Goal: Transaction & Acquisition: Purchase product/service

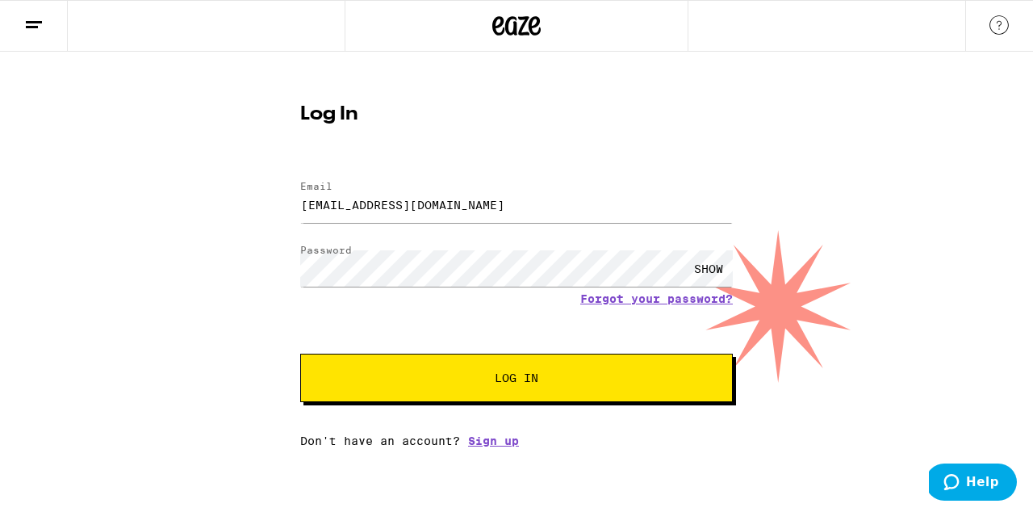
drag, startPoint x: 364, startPoint y: 207, endPoint x: 271, endPoint y: 212, distance: 93.0
click at [271, 212] on div "Log In Email Email tangmadison@gmail.com Password Password SHOW Forgot your pas…" at bounding box center [516, 250] width 1033 height 396
drag, startPoint x: 361, startPoint y: 204, endPoint x: 261, endPoint y: 187, distance: 101.5
click at [261, 187] on div "Log In Email Email tangmadison@gmail.com Password Password SHOW Forgot your pas…" at bounding box center [516, 250] width 1033 height 396
click at [421, 209] on input "[EMAIL_ADDRESS][DOMAIN_NAME]" at bounding box center [516, 204] width 433 height 36
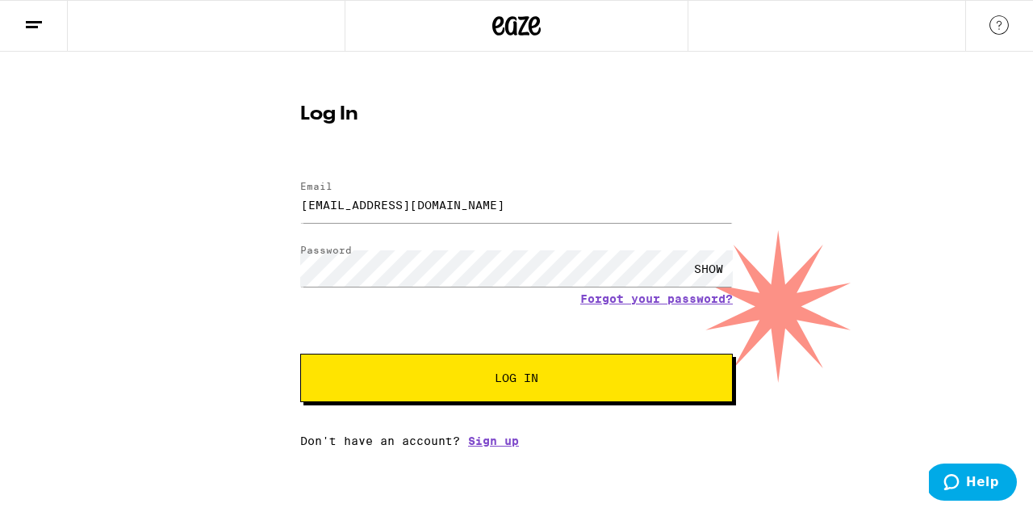
click at [421, 209] on input "[EMAIL_ADDRESS][DOMAIN_NAME]" at bounding box center [516, 204] width 433 height 36
drag, startPoint x: 365, startPoint y: 199, endPoint x: 348, endPoint y: 241, distance: 46.0
click at [365, 199] on input "[EMAIL_ADDRESS][DOMAIN_NAME]" at bounding box center [516, 204] width 433 height 36
click at [375, 201] on input "[EMAIL_ADDRESS][DOMAIN_NAME]" at bounding box center [516, 204] width 433 height 36
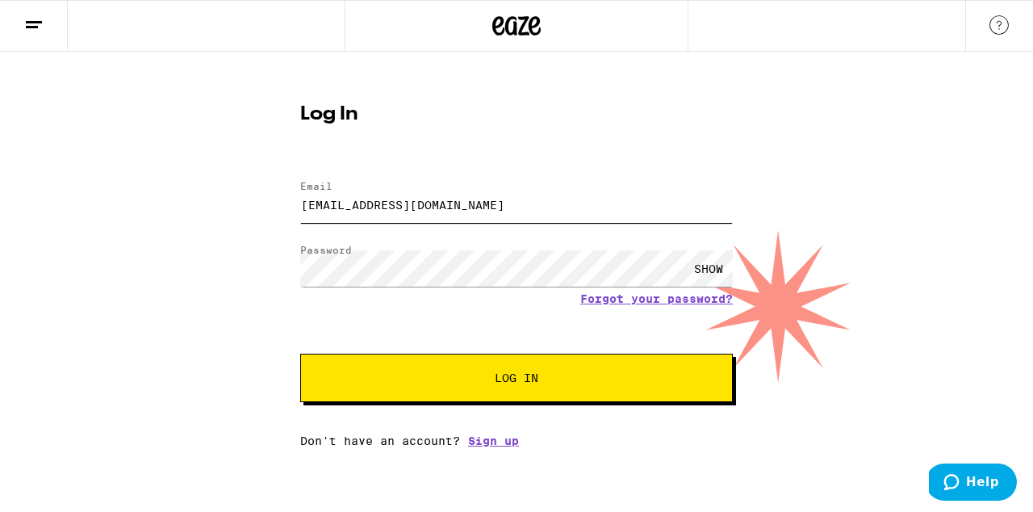
click at [376, 200] on input "[EMAIL_ADDRESS][DOMAIN_NAME]" at bounding box center [516, 204] width 433 height 36
type input "[EMAIL_ADDRESS][DOMAIN_NAME]"
click at [300, 354] on button "Log In" at bounding box center [516, 378] width 433 height 48
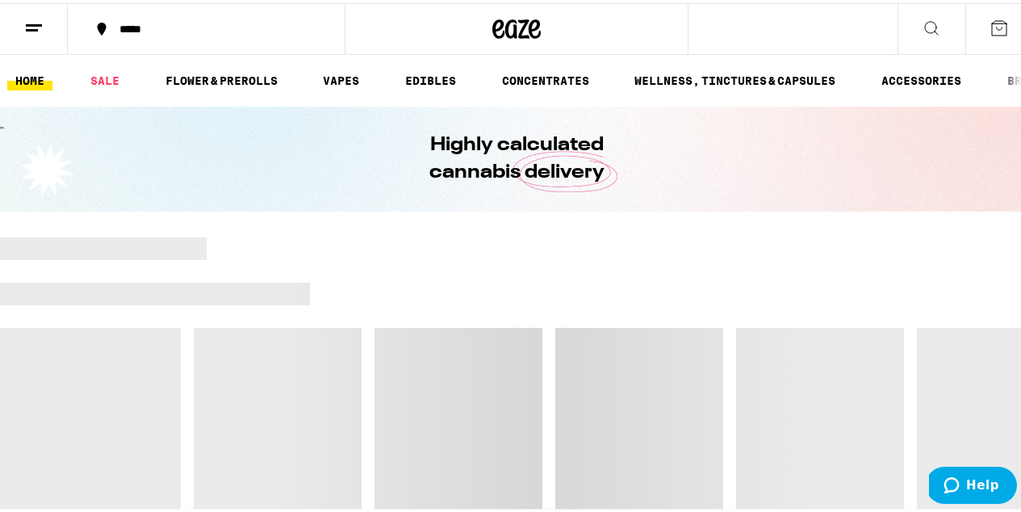
click at [154, 18] on button "*****" at bounding box center [206, 26] width 277 height 48
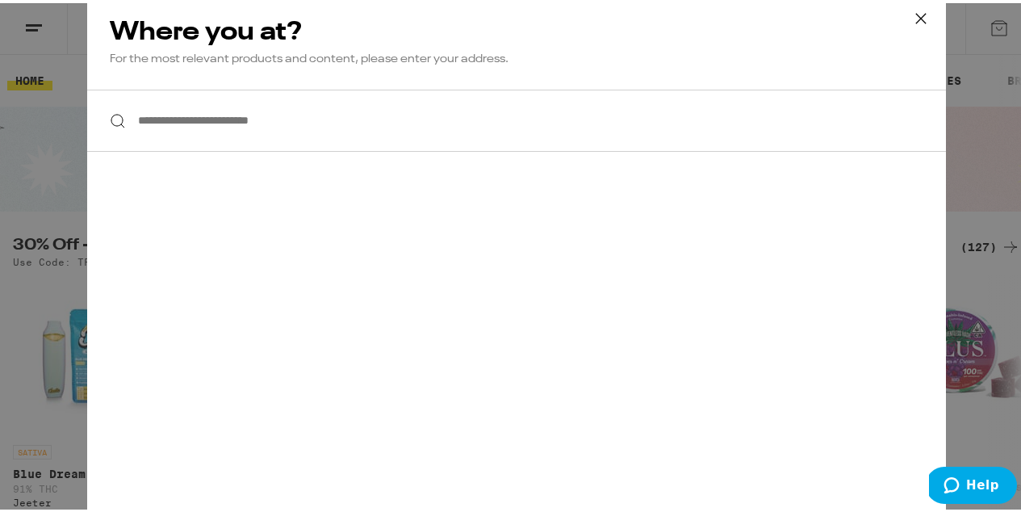
click at [362, 111] on input "**********" at bounding box center [516, 117] width 859 height 62
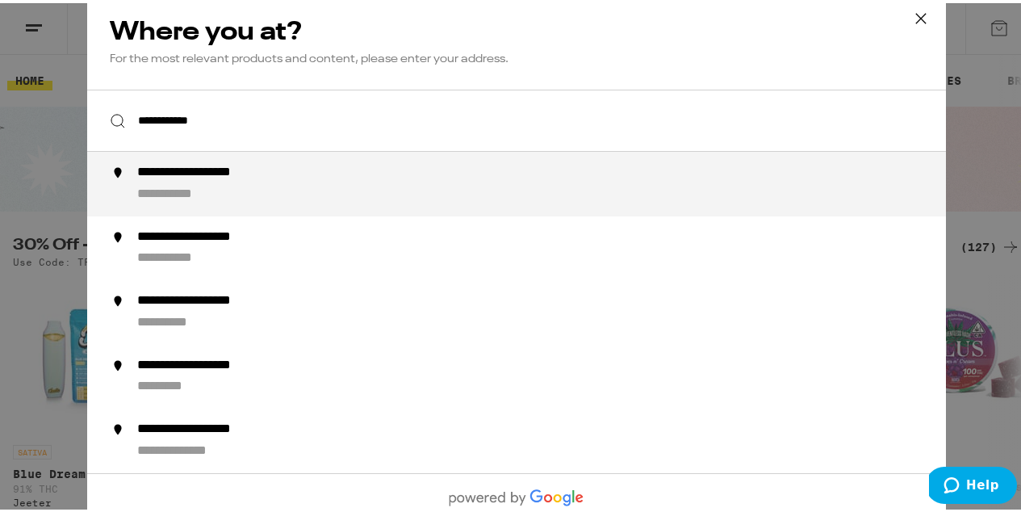
click at [261, 185] on div "**********" at bounding box center [548, 180] width 823 height 39
type input "**********"
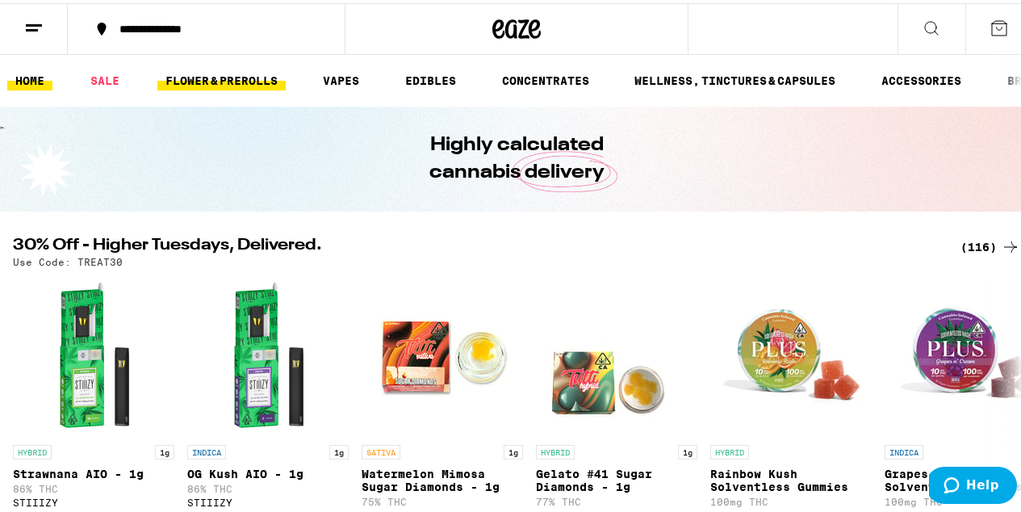
click at [184, 75] on link "FLOWER & PREROLLS" at bounding box center [221, 77] width 128 height 19
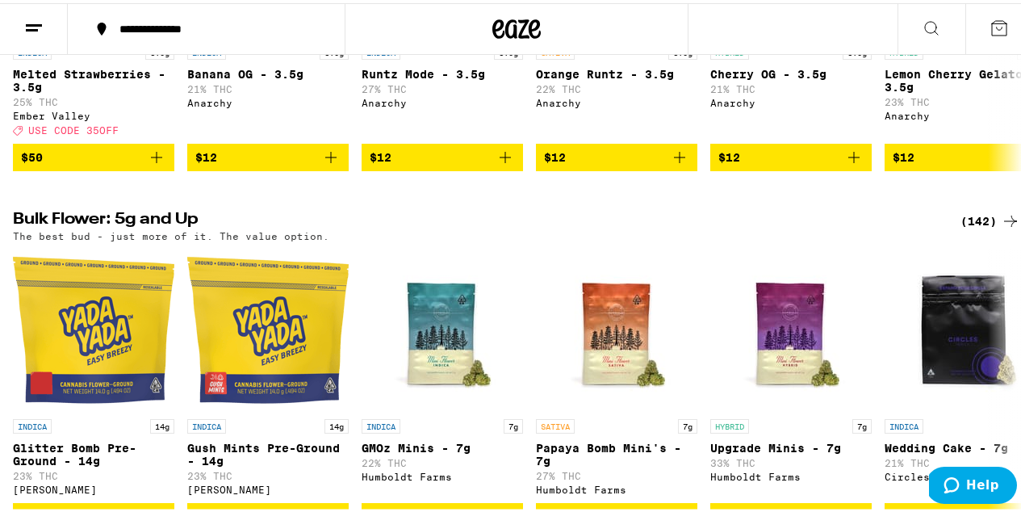
scroll to position [388, 0]
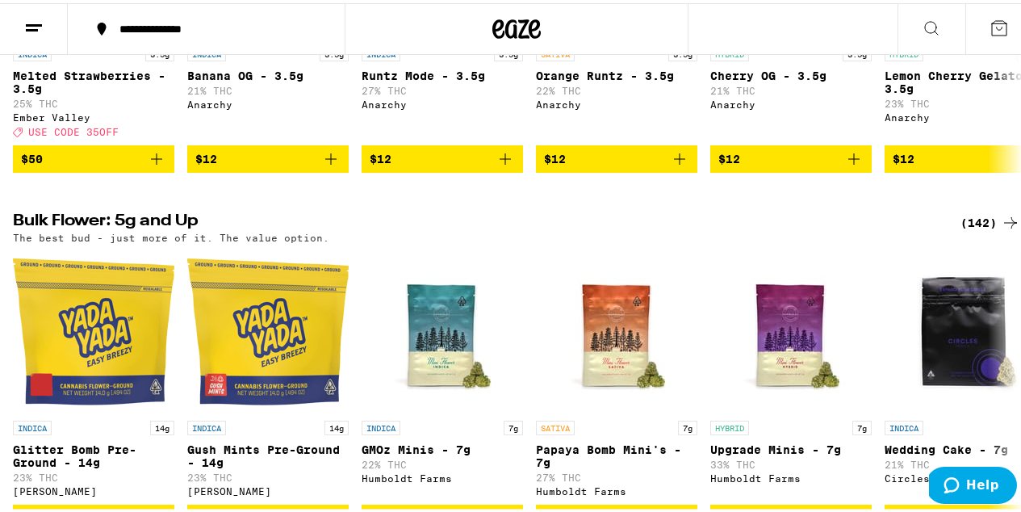
click at [974, 229] on div "(142)" at bounding box center [991, 219] width 60 height 19
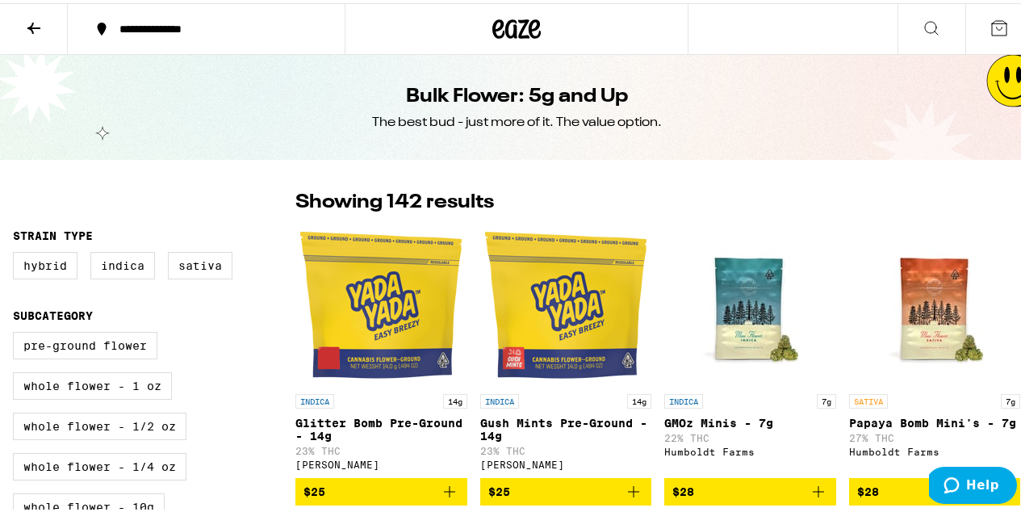
click at [667, 121] on div "Bulk Flower: 5g and Up The best bud - just more of it. The value option." at bounding box center [517, 104] width 620 height 105
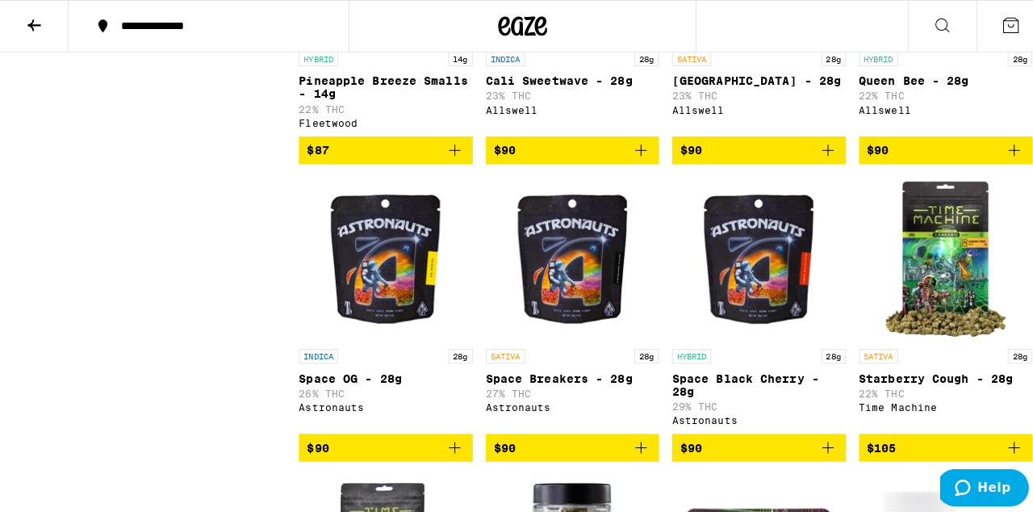
scroll to position [7351, 0]
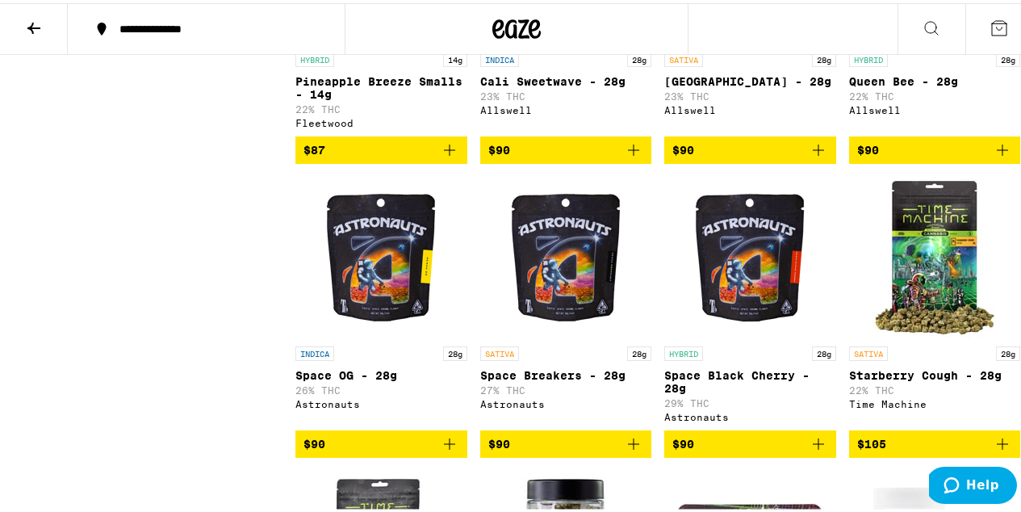
click at [626, 157] on icon "Add to bag" at bounding box center [633, 146] width 19 height 19
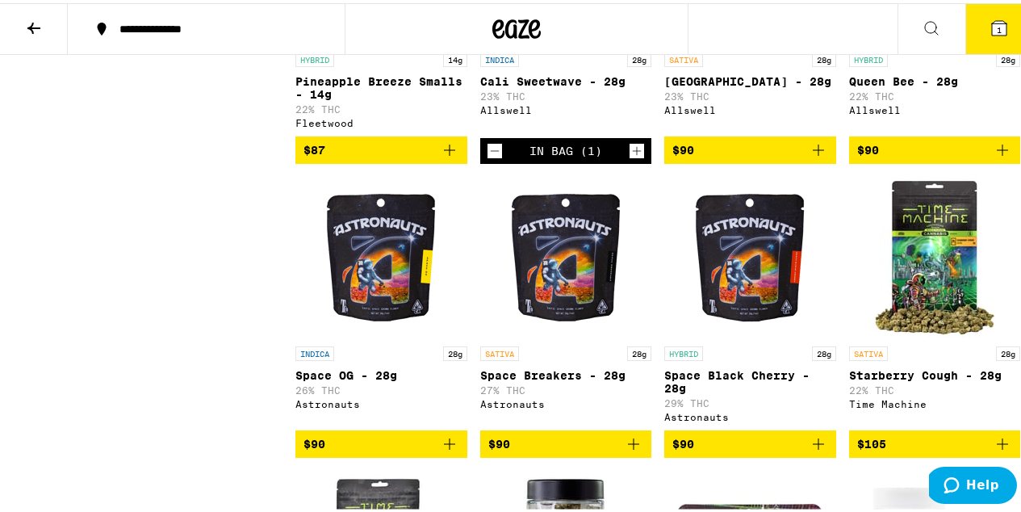
click at [990, 23] on icon at bounding box center [999, 24] width 19 height 19
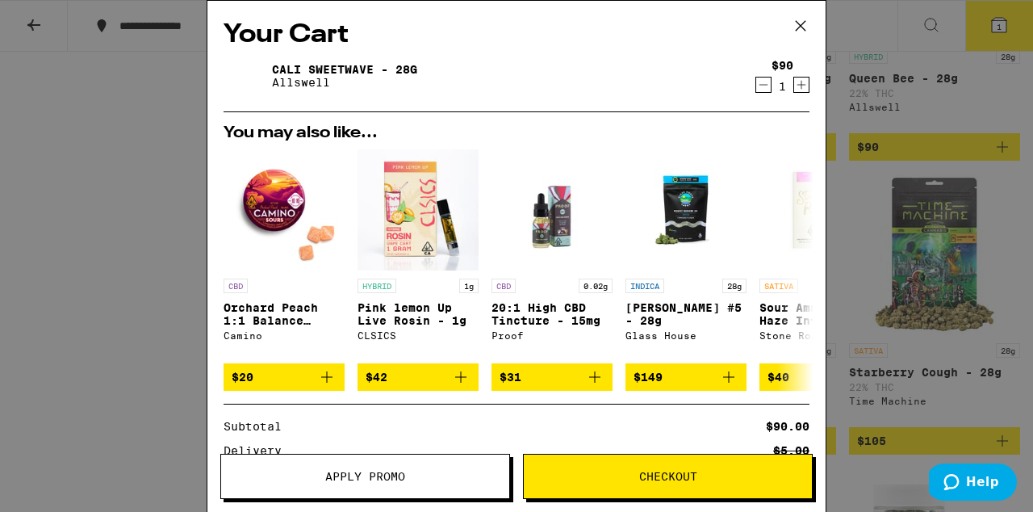
click at [705, 471] on span "Checkout" at bounding box center [668, 476] width 288 height 11
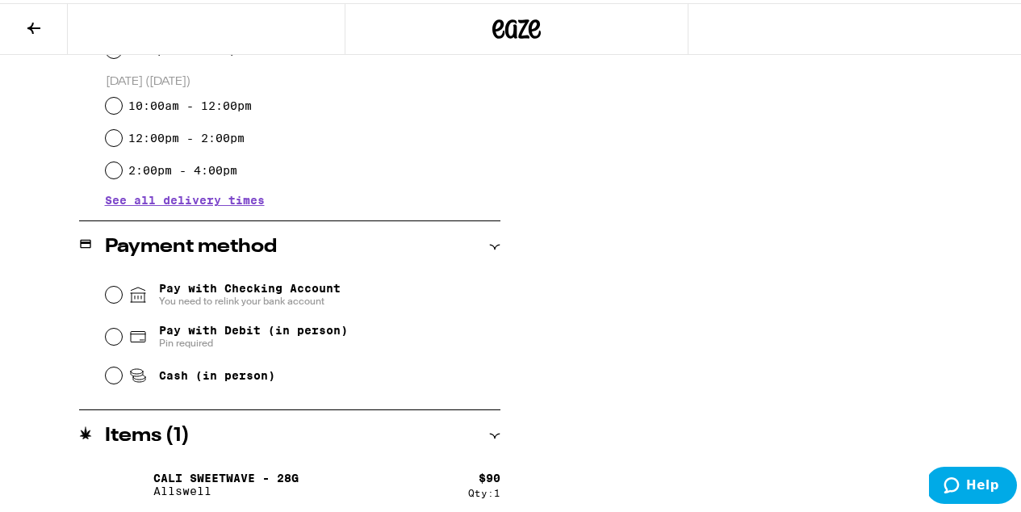
scroll to position [536, 0]
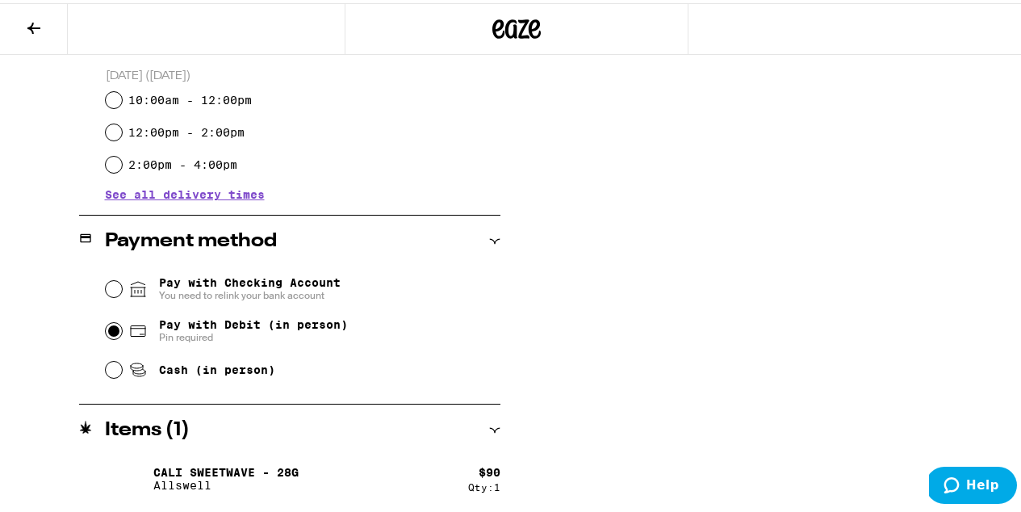
click at [111, 333] on input "Pay with Debit (in person) Pin required" at bounding box center [114, 328] width 16 height 16
radio input "true"
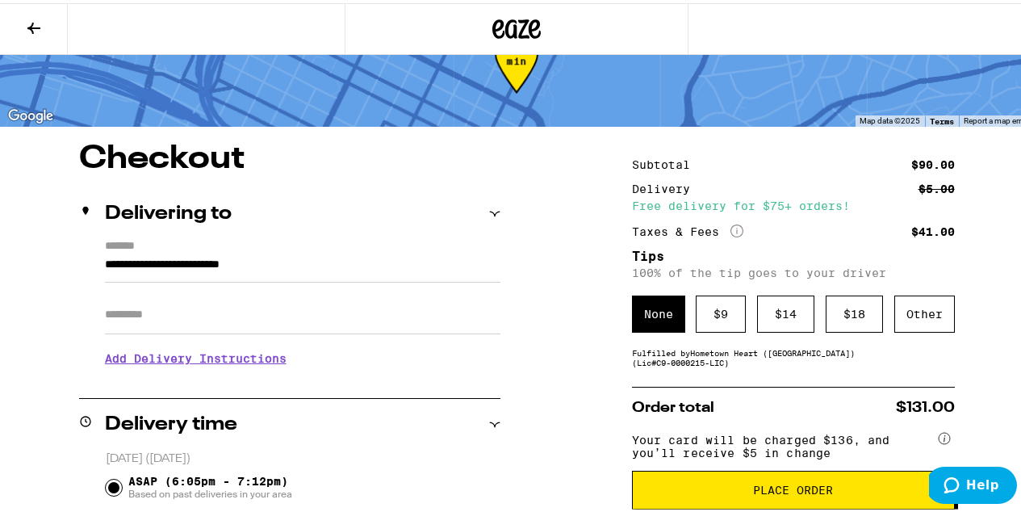
scroll to position [65, 0]
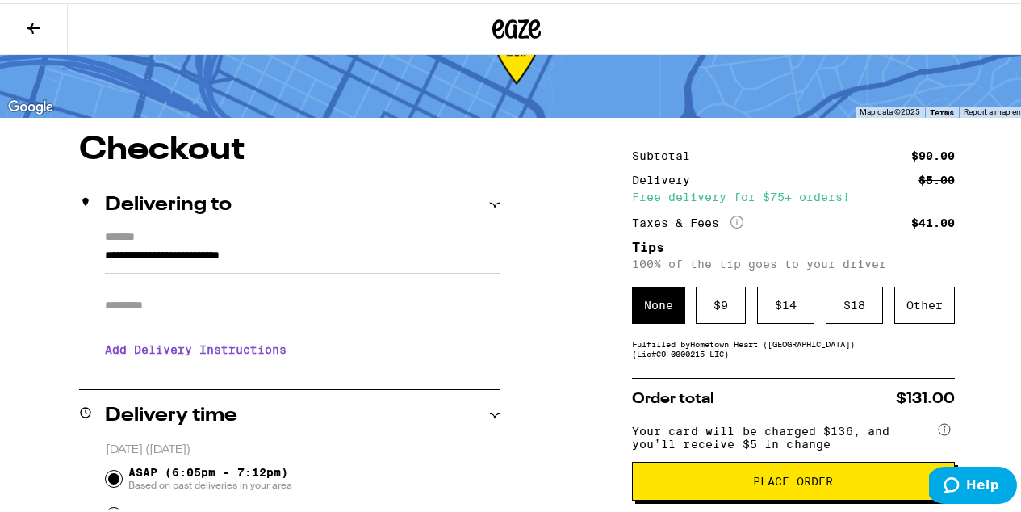
click at [781, 303] on div "$ 14" at bounding box center [785, 301] width 57 height 37
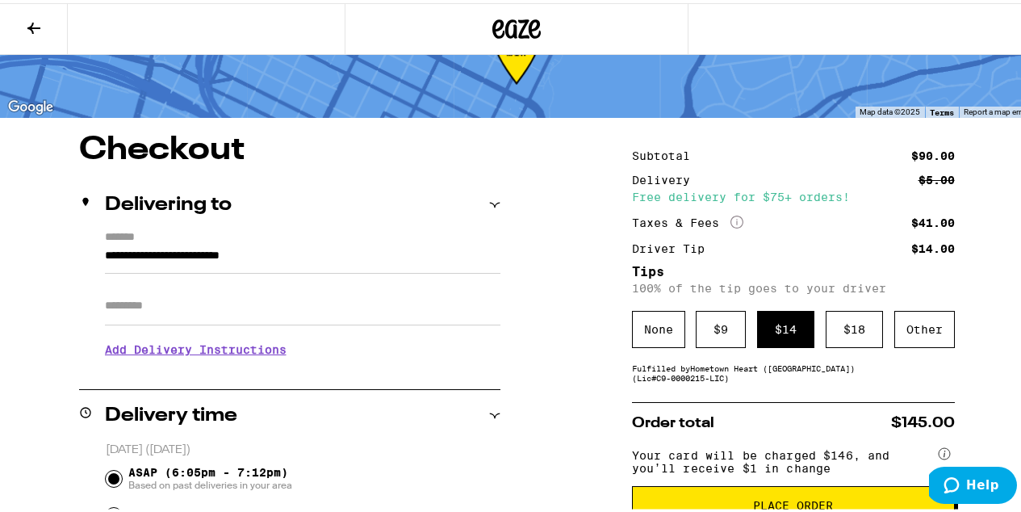
scroll to position [149, 0]
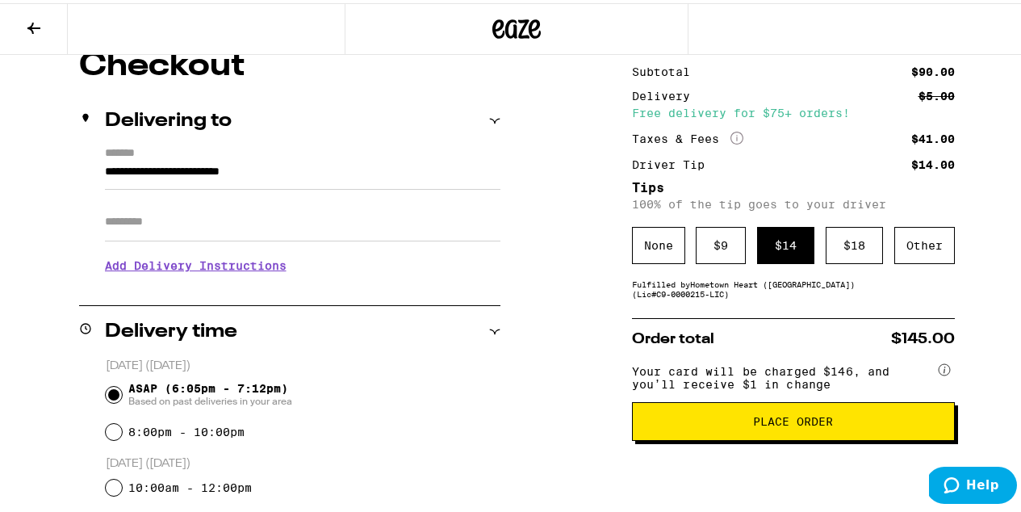
click at [781, 423] on span "Place Order" at bounding box center [793, 418] width 80 height 11
